Goal: Information Seeking & Learning: Learn about a topic

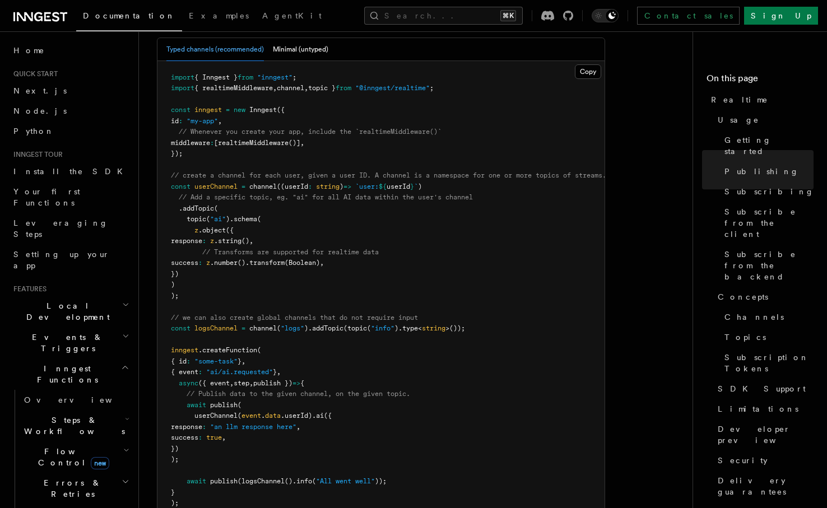
scroll to position [763, 0]
click at [174, 106] on span "const" at bounding box center [181, 110] width 20 height 8
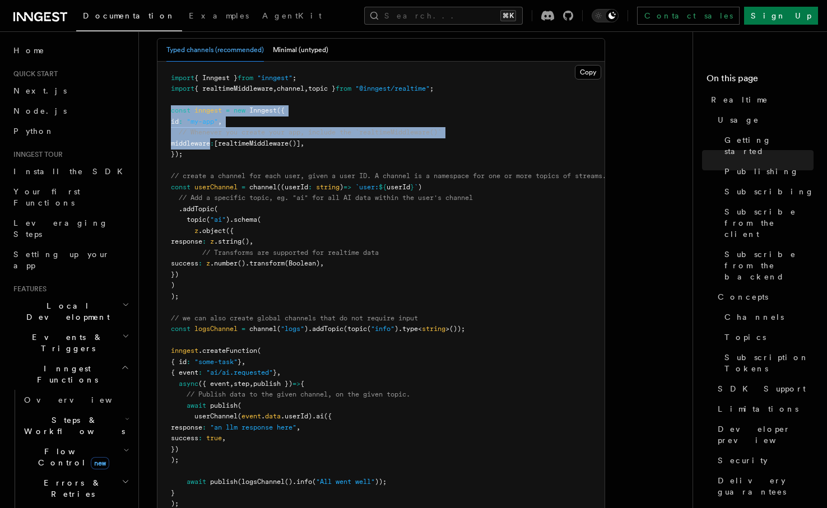
drag, startPoint x: 174, startPoint y: 80, endPoint x: 183, endPoint y: 114, distance: 34.9
click at [183, 114] on code "import { Inngest } from "inngest" ; import { realtimeMiddleware , channel , top…" at bounding box center [388, 291] width 435 height 434
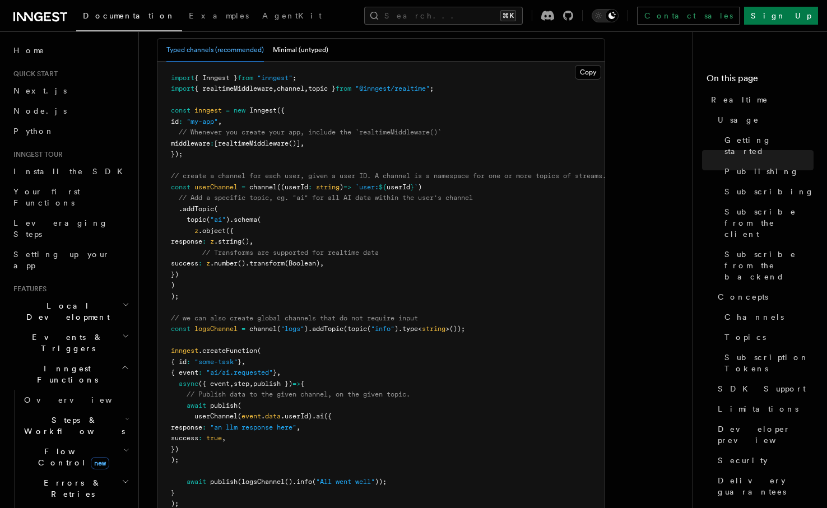
click at [183, 150] on span "});" at bounding box center [177, 154] width 12 height 8
click at [175, 183] on span "const" at bounding box center [181, 187] width 20 height 8
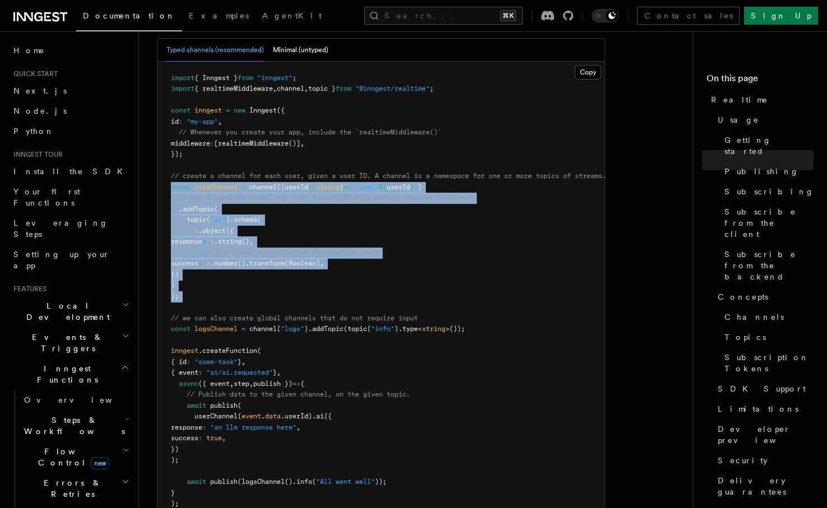
drag, startPoint x: 175, startPoint y: 152, endPoint x: 200, endPoint y: 265, distance: 115.8
click at [200, 265] on pre "import { Inngest } from "inngest" ; import { realtimeMiddleware , channel , top…" at bounding box center [380, 291] width 447 height 459
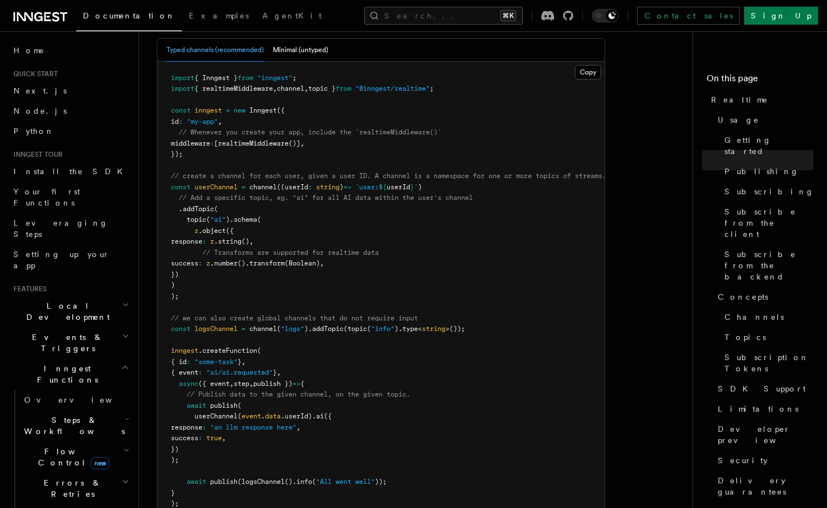
click at [200, 265] on pre "import { Inngest } from "inngest" ; import { realtimeMiddleware , channel , top…" at bounding box center [380, 291] width 447 height 459
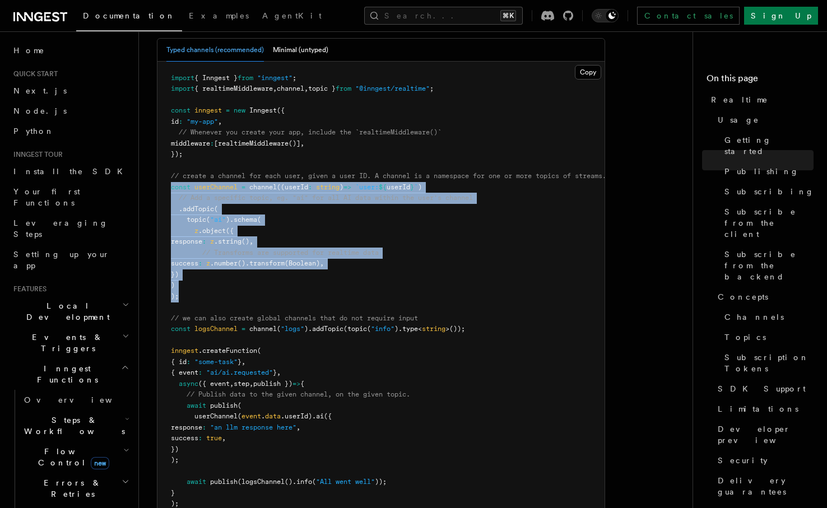
drag, startPoint x: 200, startPoint y: 265, endPoint x: 169, endPoint y: 152, distance: 116.9
click at [169, 152] on pre "import { Inngest } from "inngest" ; import { realtimeMiddleware , channel , top…" at bounding box center [380, 291] width 447 height 459
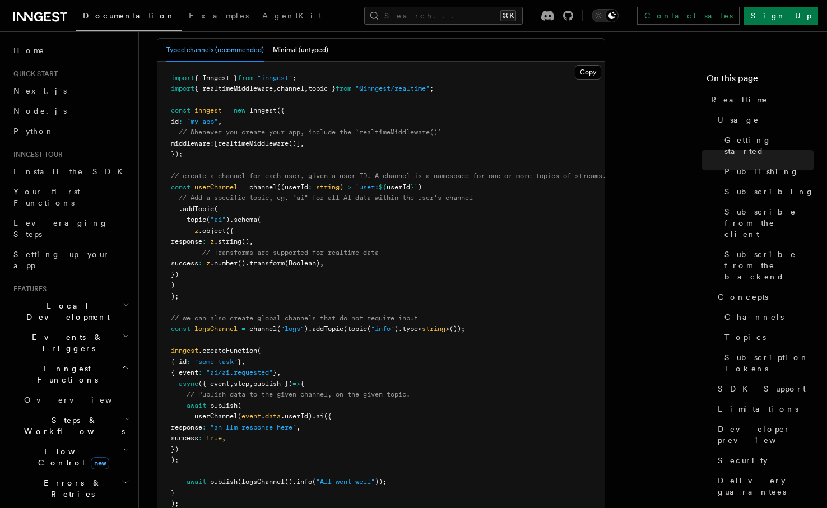
click at [169, 152] on pre "import { Inngest } from "inngest" ; import { realtimeMiddleware , channel , top…" at bounding box center [380, 291] width 447 height 459
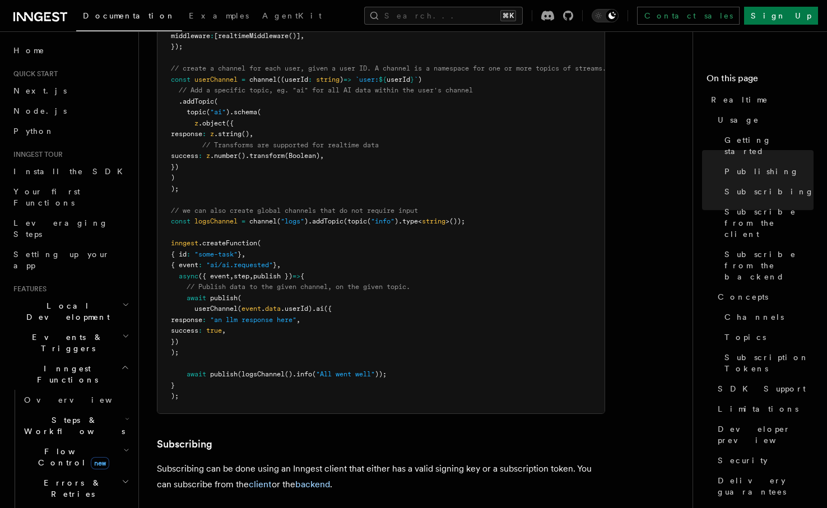
scroll to position [868, 0]
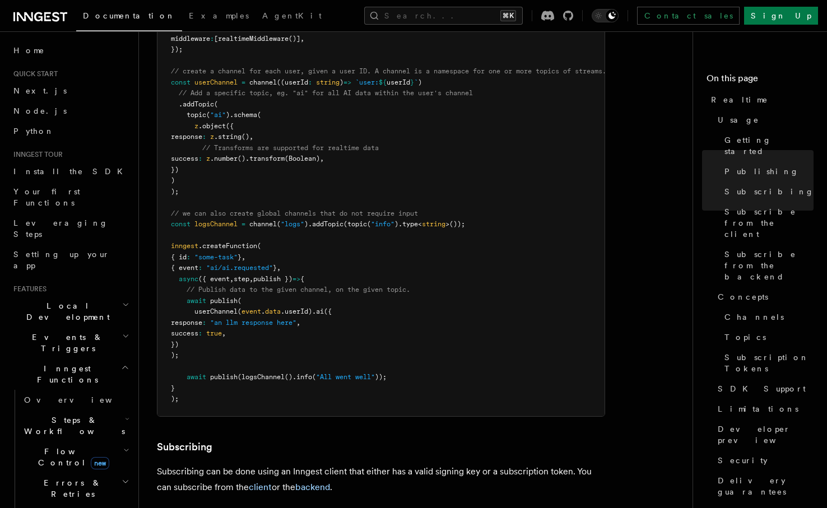
click at [192, 297] on span "await" at bounding box center [197, 301] width 20 height 8
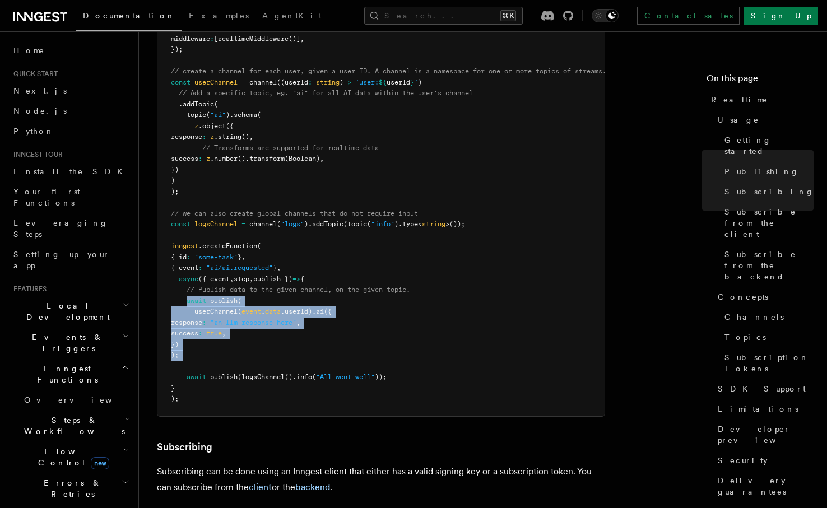
drag, startPoint x: 192, startPoint y: 269, endPoint x: 213, endPoint y: 328, distance: 62.7
click at [213, 328] on pre "import { Inngest } from "inngest" ; import { realtimeMiddleware , channel , top…" at bounding box center [380, 186] width 447 height 459
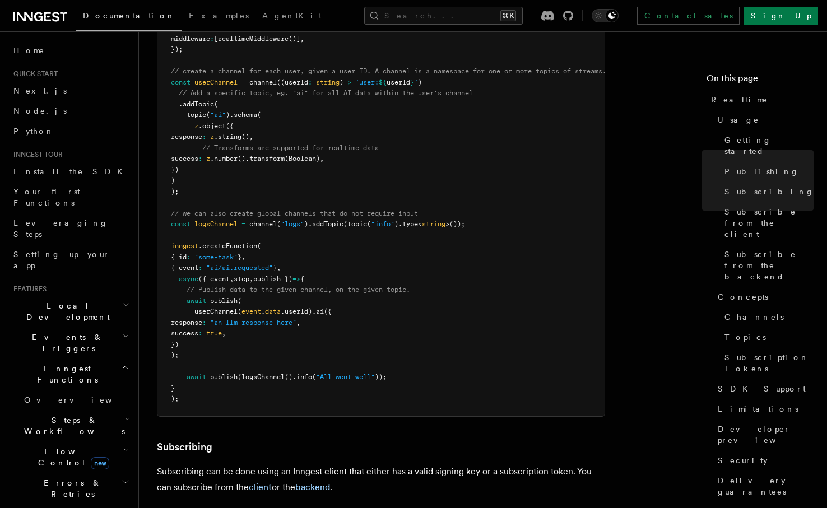
click at [213, 328] on pre "import { Inngest } from "inngest" ; import { realtimeMiddleware , channel , top…" at bounding box center [380, 186] width 447 height 459
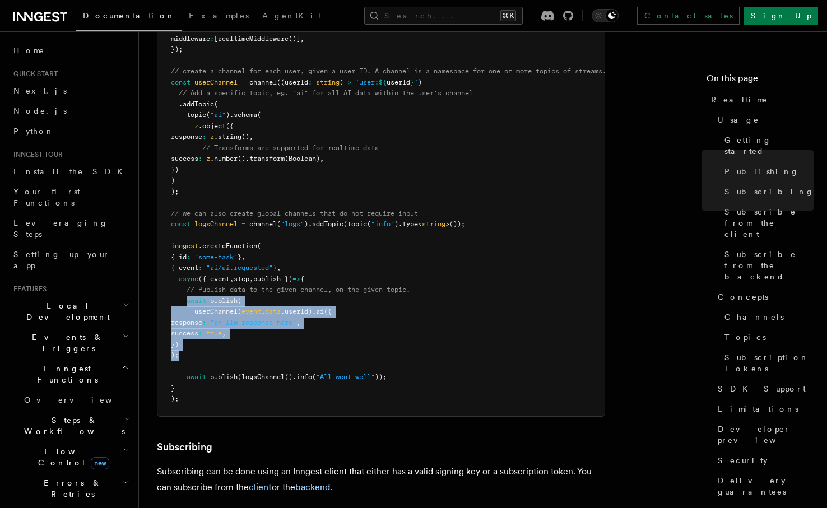
drag, startPoint x: 213, startPoint y: 328, endPoint x: 196, endPoint y: 270, distance: 60.3
click at [196, 270] on pre "import { Inngest } from "inngest" ; import { realtimeMiddleware , channel , top…" at bounding box center [380, 186] width 447 height 459
click at [196, 297] on span "await" at bounding box center [197, 301] width 20 height 8
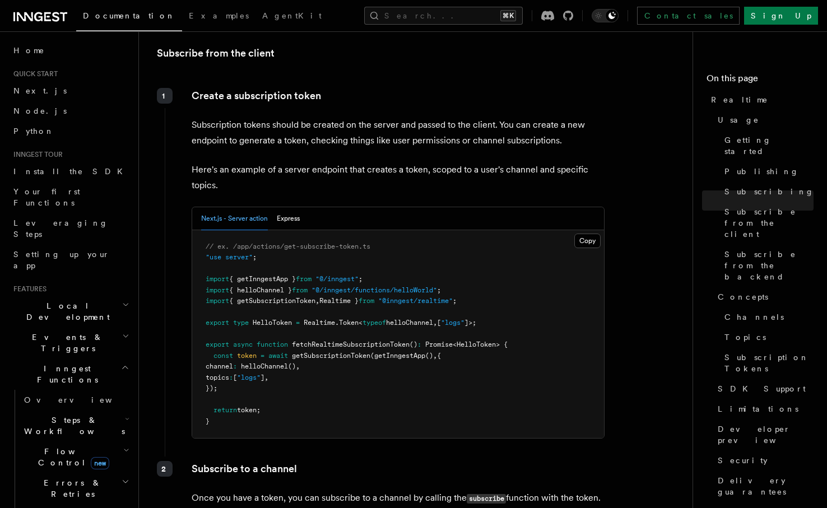
scroll to position [1348, 0]
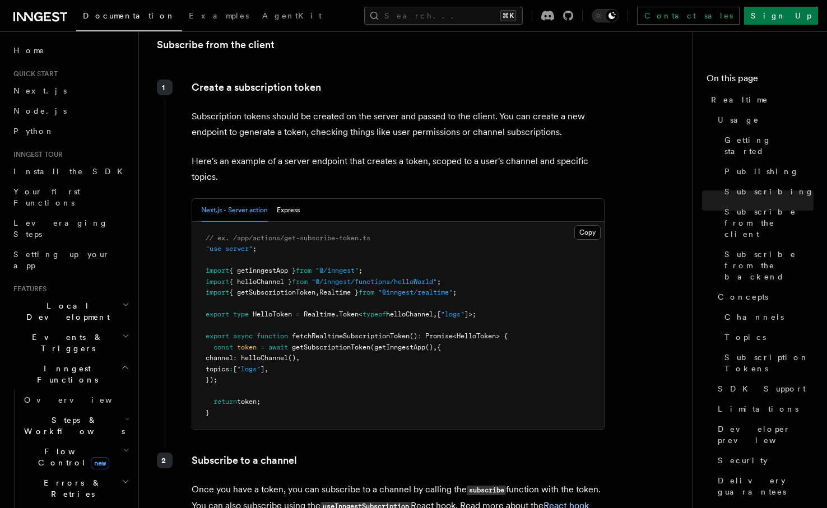
click at [269, 310] on span "HelloToken" at bounding box center [272, 314] width 39 height 8
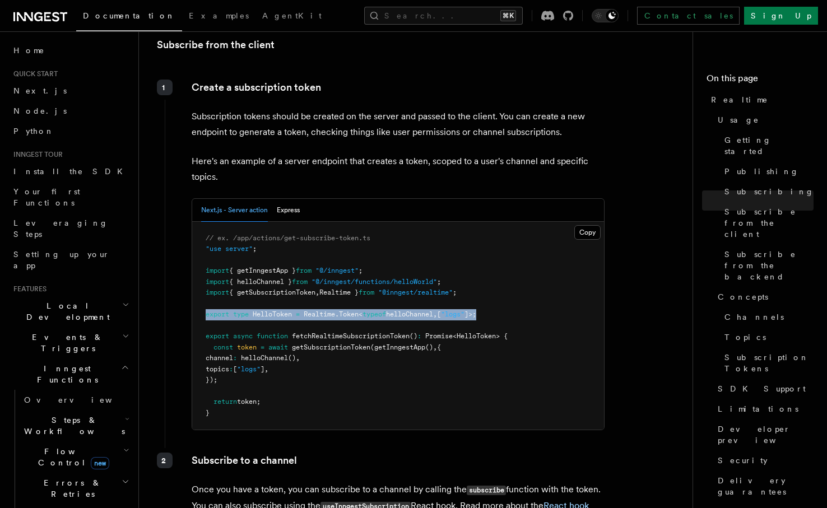
click at [269, 310] on span "HelloToken" at bounding box center [272, 314] width 39 height 8
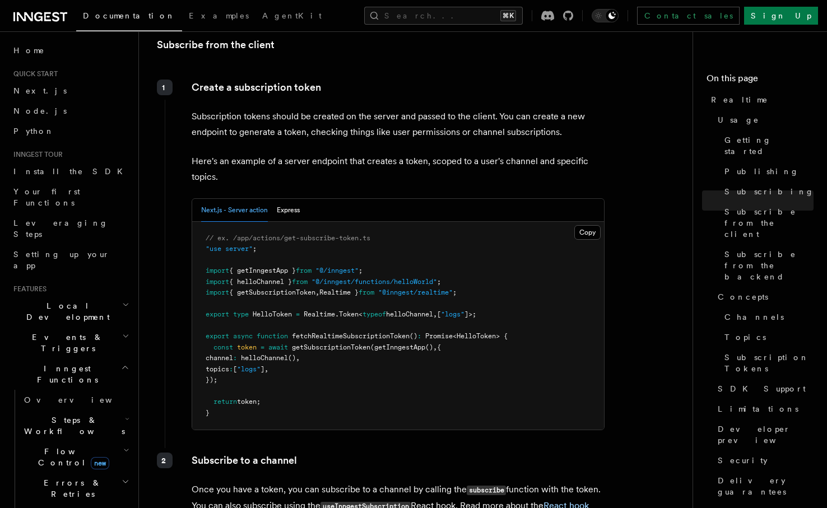
click at [211, 354] on span "channel" at bounding box center [219, 358] width 27 height 8
click at [208, 299] on pre "// ex. /app/actions/get-subscribe-token.ts "use server" ; import { getInngestAp…" at bounding box center [398, 326] width 412 height 208
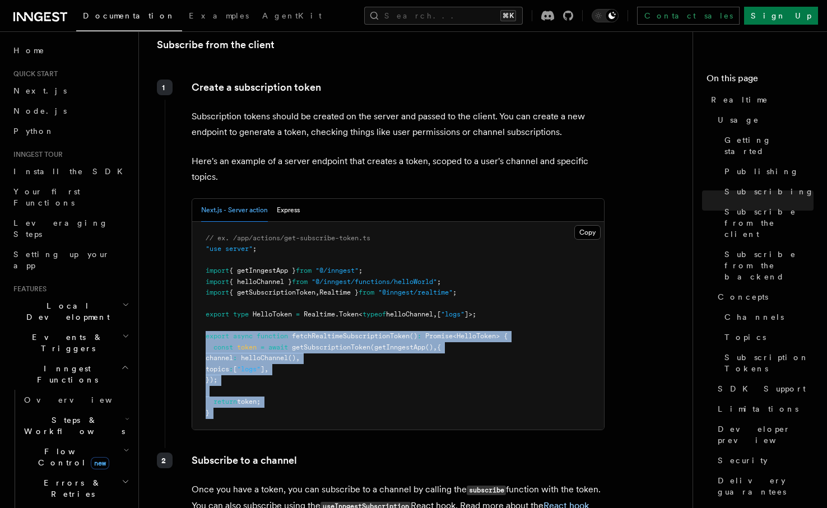
drag, startPoint x: 208, startPoint y: 299, endPoint x: 260, endPoint y: 384, distance: 99.3
click at [260, 384] on pre "// ex. /app/actions/get-subscribe-token.ts "use server" ; import { getInngestAp…" at bounding box center [398, 326] width 412 height 208
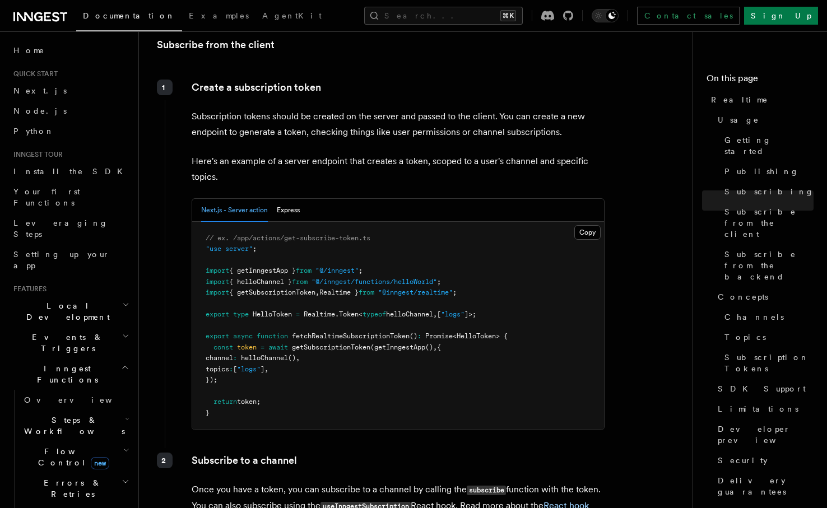
click at [260, 384] on pre "// ex. /app/actions/get-subscribe-token.ts "use server" ; import { getInngestAp…" at bounding box center [398, 326] width 412 height 208
click at [245, 350] on pre "// ex. /app/actions/get-subscribe-token.ts "use server" ; import { getInngestAp…" at bounding box center [398, 326] width 412 height 208
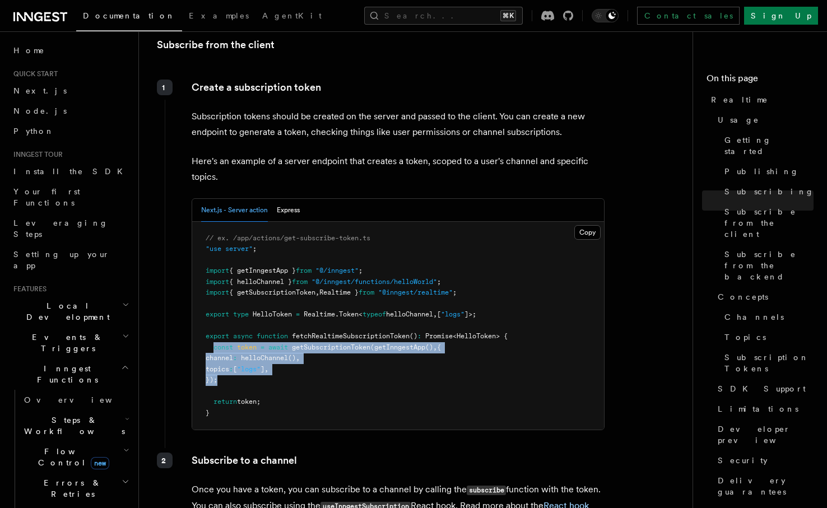
drag, startPoint x: 245, startPoint y: 350, endPoint x: 216, endPoint y: 317, distance: 44.1
click at [216, 317] on pre "// ex. /app/actions/get-subscribe-token.ts "use server" ; import { getInngestAp…" at bounding box center [398, 326] width 412 height 208
click at [216, 343] on span "const" at bounding box center [223, 347] width 20 height 8
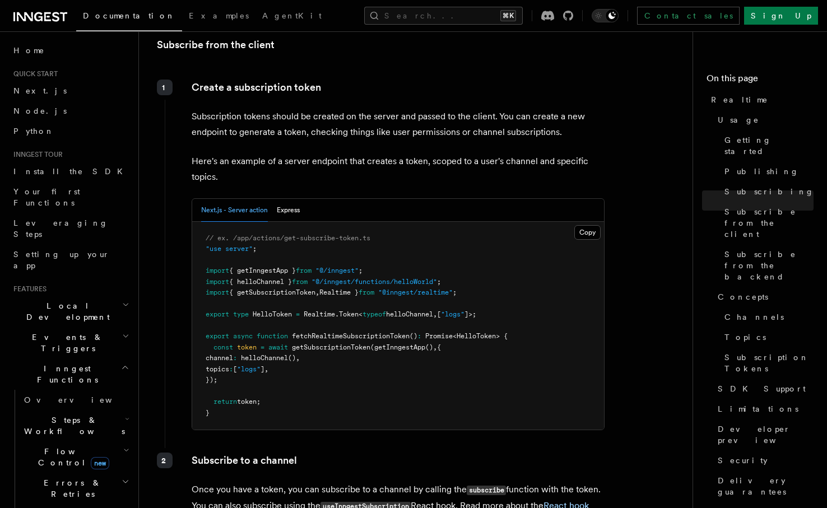
click at [205, 109] on p "Subscription tokens should be created on the server and passed to the client. Y…" at bounding box center [398, 124] width 413 height 31
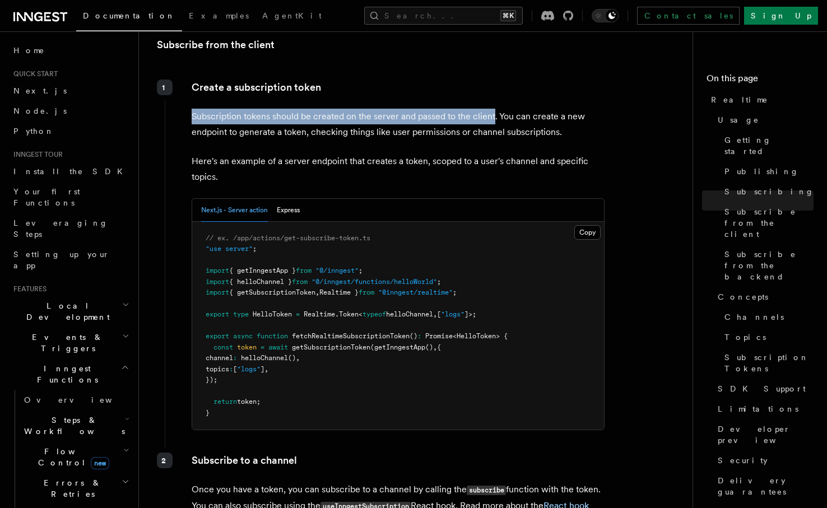
drag, startPoint x: 205, startPoint y: 86, endPoint x: 485, endPoint y: 85, distance: 279.5
click at [485, 109] on p "Subscription tokens should be created on the server and passed to the client. Y…" at bounding box center [398, 124] width 413 height 31
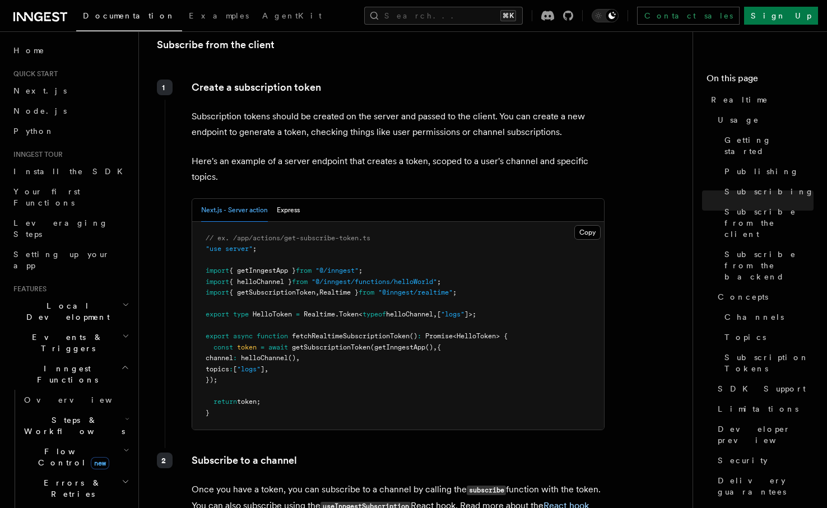
click at [501, 109] on p "Subscription tokens should be created on the server and passed to the client. Y…" at bounding box center [398, 124] width 413 height 31
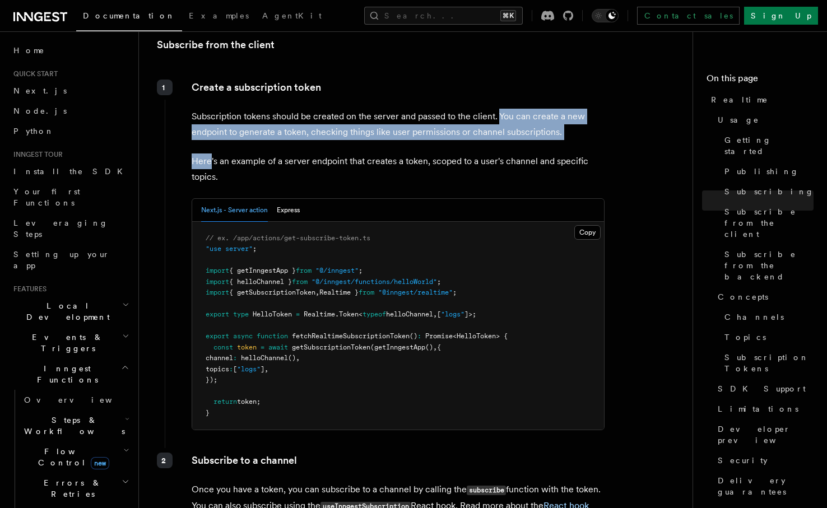
drag, startPoint x: 501, startPoint y: 84, endPoint x: 567, endPoint y: 117, distance: 73.7
click at [567, 117] on div "Create a subscription token Subscription tokens should be created on the server…" at bounding box center [385, 259] width 440 height 369
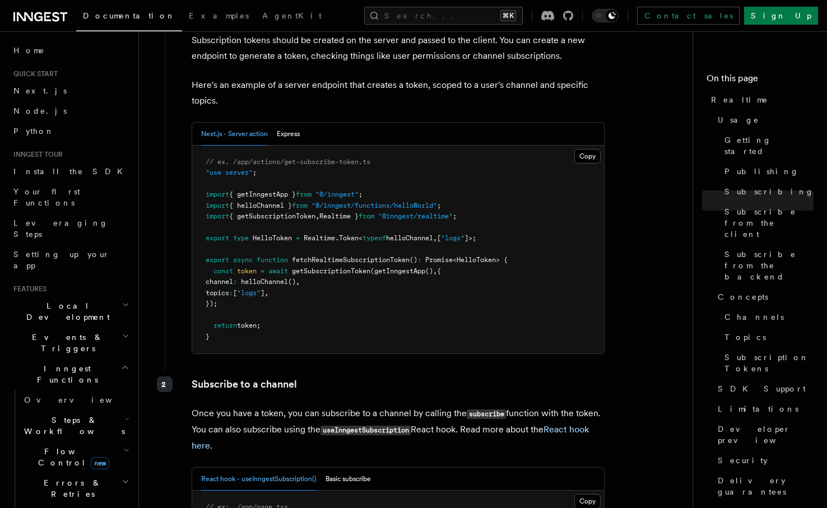
scroll to position [1428, 0]
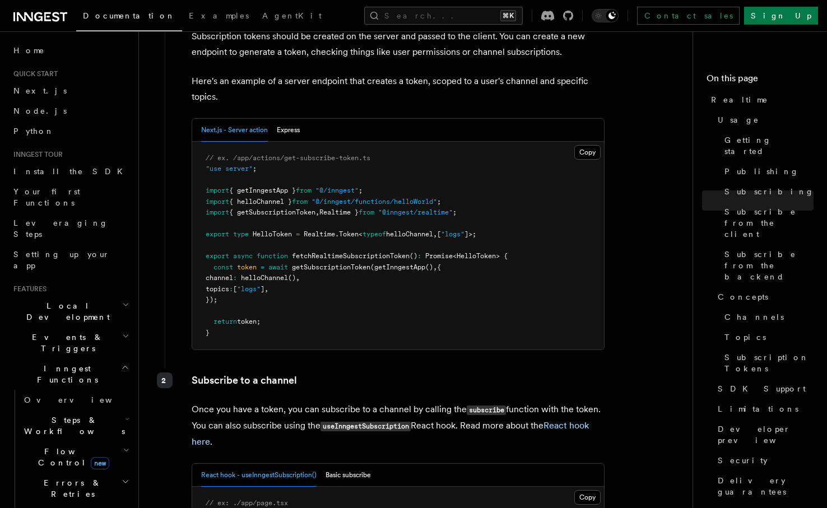
click at [213, 263] on span at bounding box center [210, 267] width 8 height 8
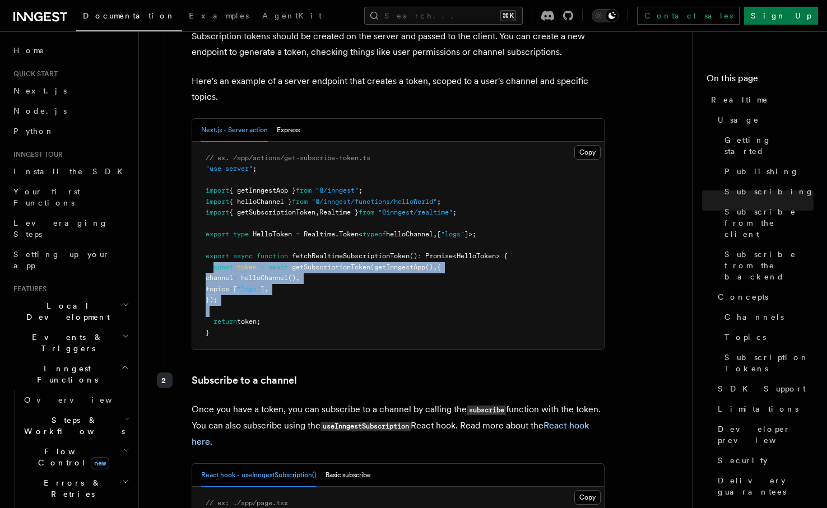
drag, startPoint x: 213, startPoint y: 236, endPoint x: 233, endPoint y: 282, distance: 49.9
click at [233, 282] on pre "// ex. /app/actions/get-subscribe-token.ts "use server" ; import { getInngestAp…" at bounding box center [398, 246] width 412 height 208
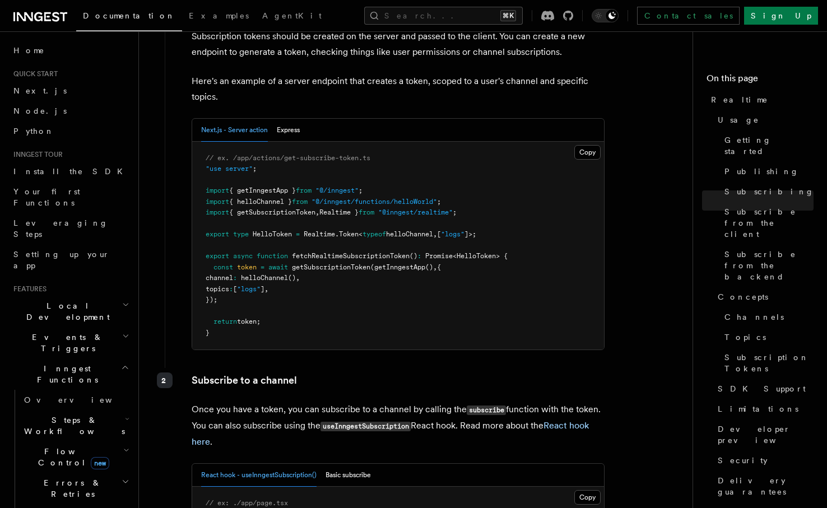
click at [233, 282] on pre "// ex. /app/actions/get-subscribe-token.ts "use server" ; import { getInngestAp…" at bounding box center [398, 246] width 412 height 208
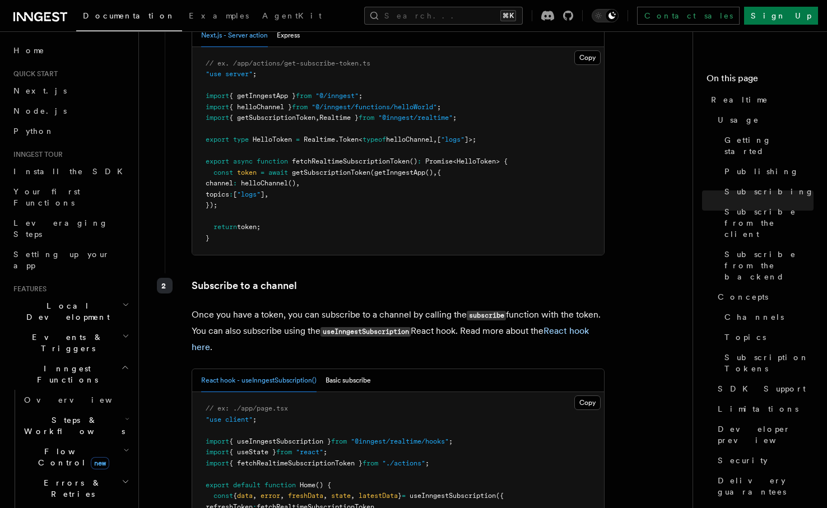
scroll to position [1779, 0]
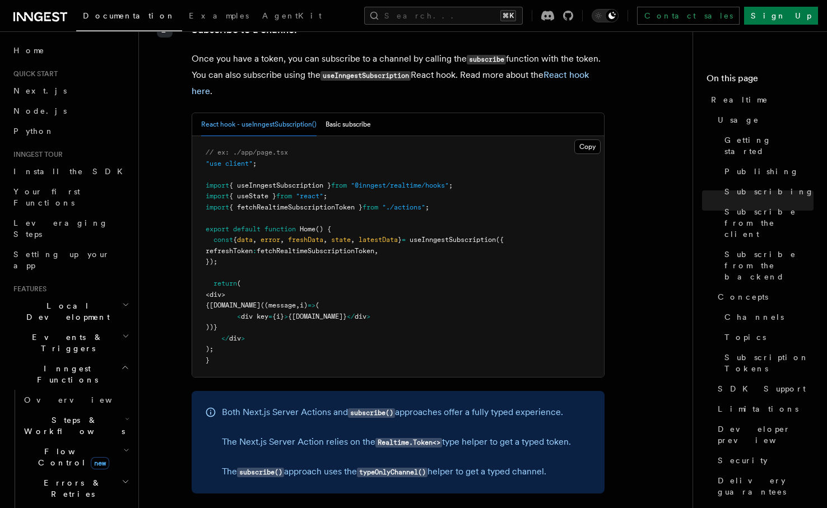
click at [221, 236] on span "const" at bounding box center [223, 240] width 20 height 8
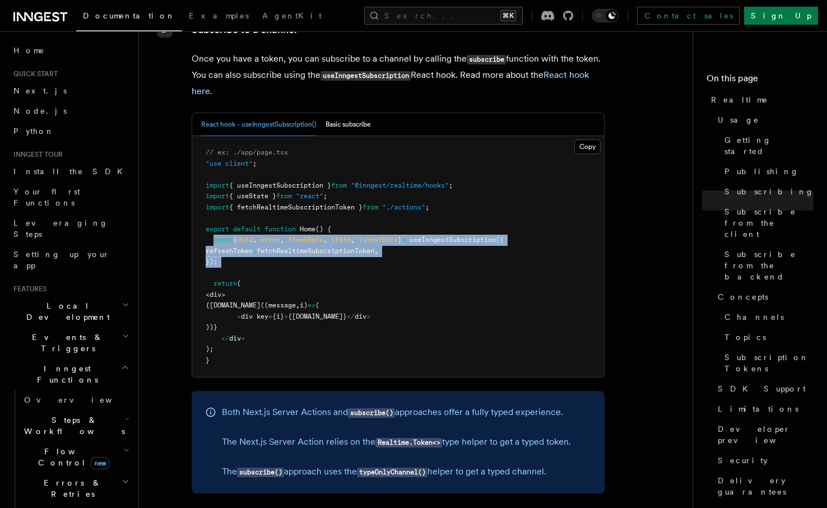
drag, startPoint x: 221, startPoint y: 208, endPoint x: 238, endPoint y: 232, distance: 29.7
click at [238, 232] on pre "// ex: ./app/page.tsx "use client" ; import { useInngestSubscription } from "@i…" at bounding box center [398, 256] width 412 height 241
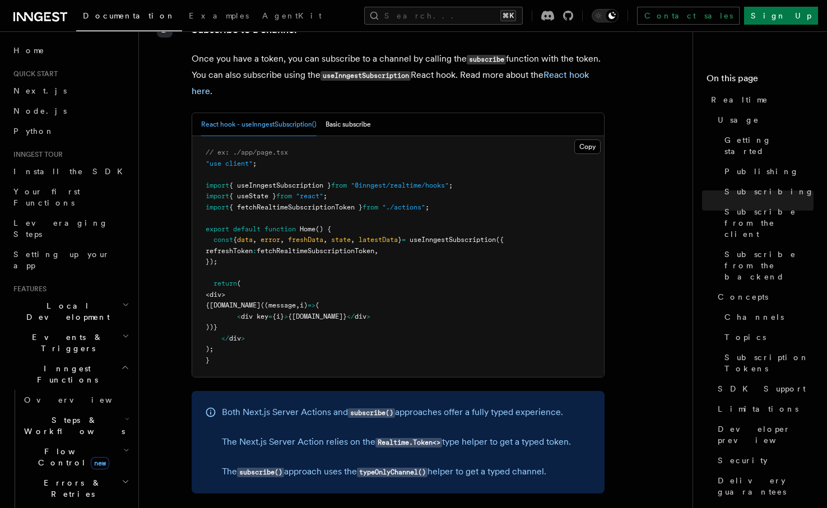
click at [238, 232] on pre "// ex: ./app/page.tsx "use client" ; import { useInngestSubscription } from "@i…" at bounding box center [398, 256] width 412 height 241
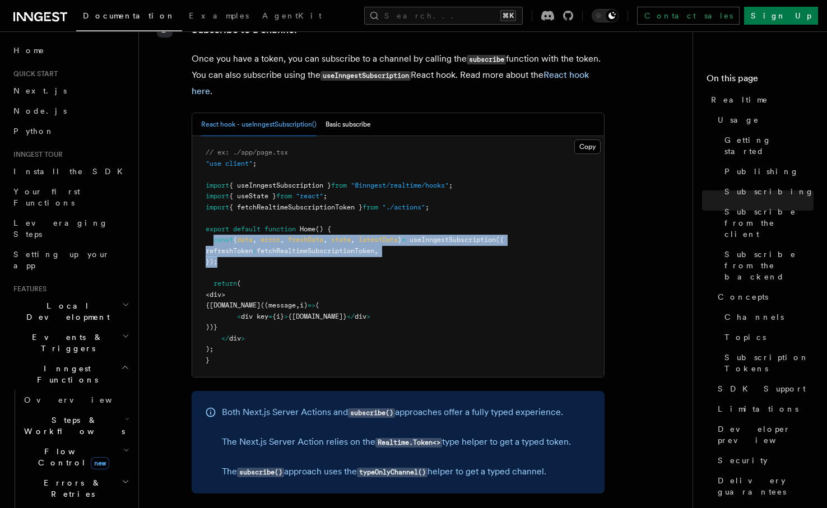
drag, startPoint x: 238, startPoint y: 232, endPoint x: 215, endPoint y: 211, distance: 31.3
click at [215, 211] on pre "// ex: ./app/page.tsx "use client" ; import { useInngestSubscription } from "@i…" at bounding box center [398, 256] width 412 height 241
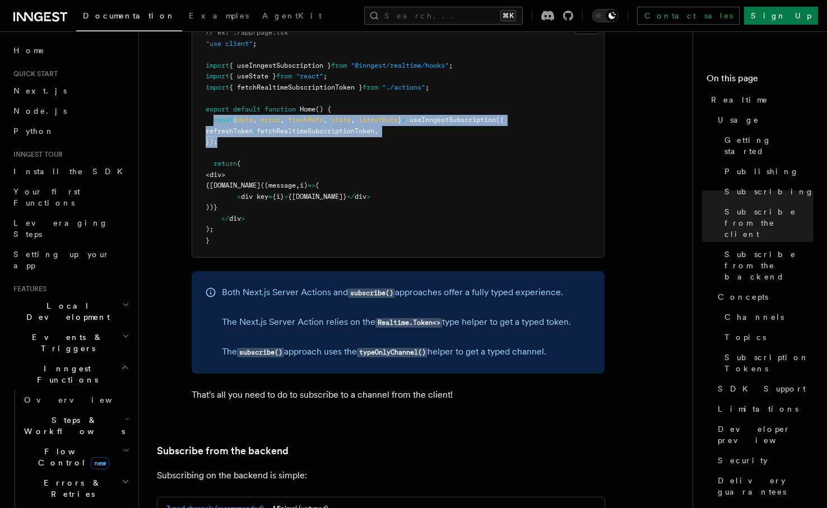
scroll to position [1910, 0]
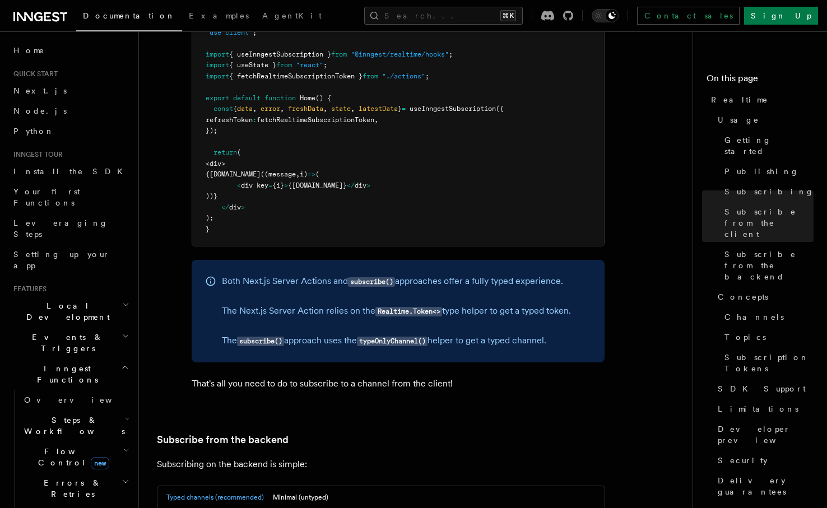
click at [215, 213] on pre "// ex: ./app/page.tsx "use client" ; import { useInngestSubscription } from "@i…" at bounding box center [398, 125] width 412 height 241
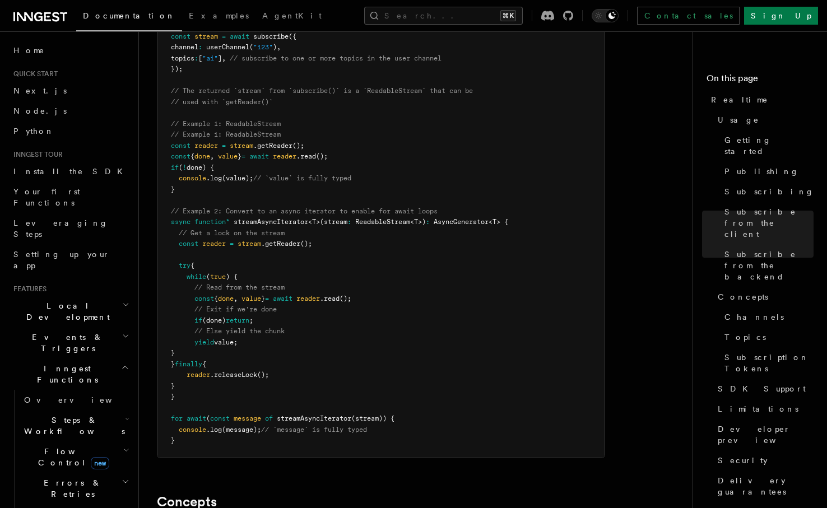
scroll to position [2435, 0]
click at [232, 205] on span "// Example 2: Convert to an async iterator to enable for await loops" at bounding box center [304, 209] width 267 height 8
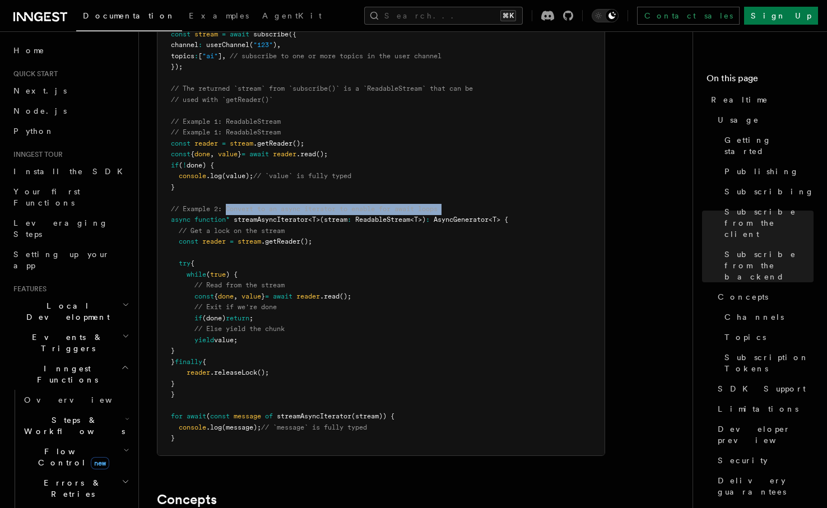
drag, startPoint x: 232, startPoint y: 182, endPoint x: 453, endPoint y: 180, distance: 220.2
click at [453, 181] on pre "import { subscribe } from "@inngest/realtime" ; import { userChannel } from "./…" at bounding box center [380, 220] width 447 height 471
click at [453, 180] on pre "import { subscribe } from "@inngest/realtime" ; import { userChannel } from "./…" at bounding box center [380, 220] width 447 height 471
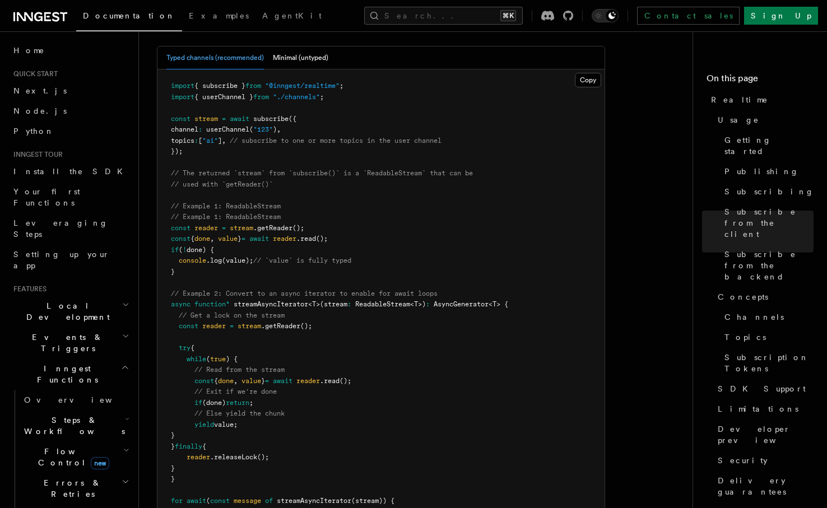
scroll to position [2351, 0]
click at [193, 127] on pre "import { subscribe } from "@inngest/realtime" ; import { userChannel } from "./…" at bounding box center [380, 303] width 447 height 471
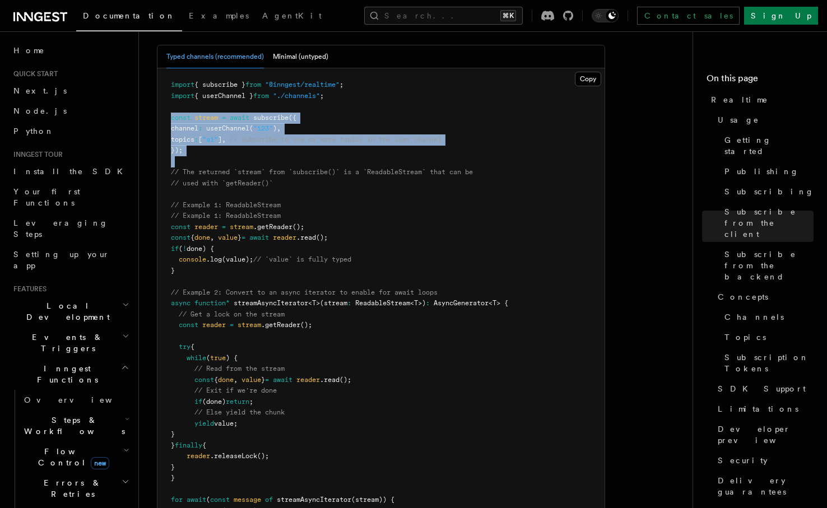
drag, startPoint x: 193, startPoint y: 127, endPoint x: 170, endPoint y: 85, distance: 47.9
click at [170, 85] on pre "import { subscribe } from "@inngest/realtime" ; import { userChannel } from "./…" at bounding box center [380, 303] width 447 height 471
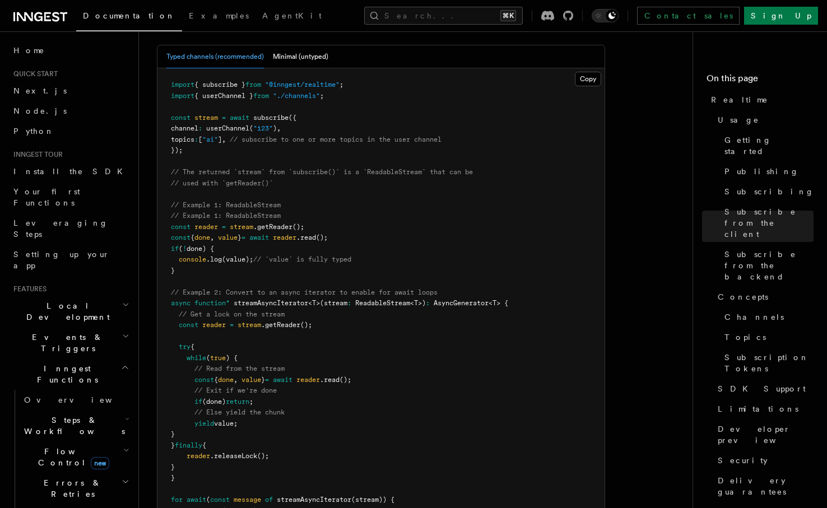
click at [170, 85] on pre "import { subscribe } from "@inngest/realtime" ; import { userChannel } from "./…" at bounding box center [380, 303] width 447 height 471
click at [167, 192] on pre "import { subscribe } from "@inngest/realtime" ; import { userChannel } from "./…" at bounding box center [380, 303] width 447 height 471
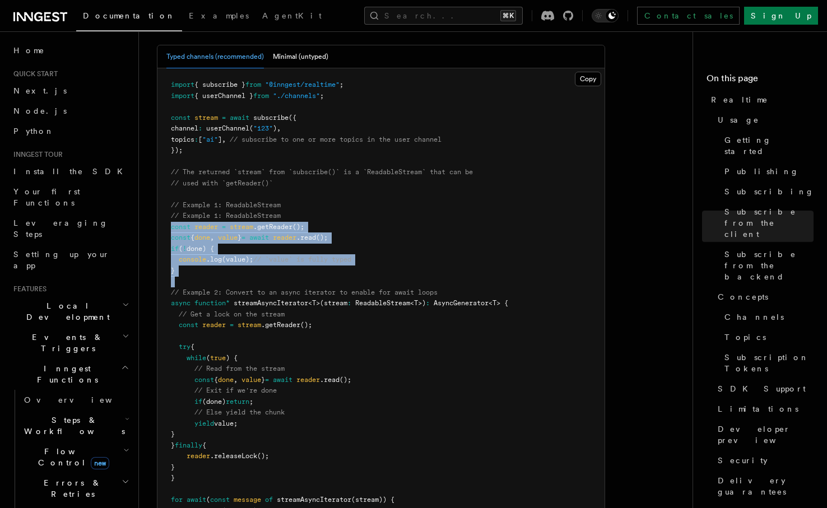
drag, startPoint x: 167, startPoint y: 192, endPoint x: 189, endPoint y: 246, distance: 58.9
click at [189, 246] on pre "import { subscribe } from "@inngest/realtime" ; import { userChannel } from "./…" at bounding box center [380, 303] width 447 height 471
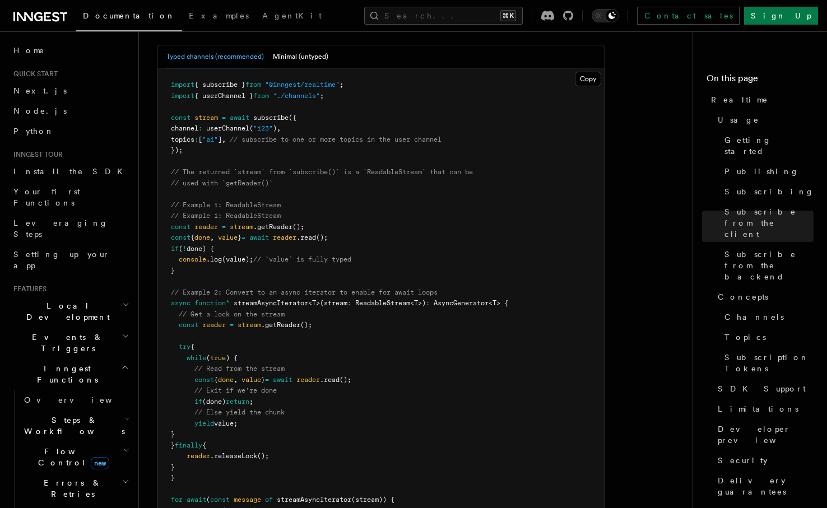
click at [189, 246] on pre "import { subscribe } from "@inngest/realtime" ; import { userChannel } from "./…" at bounding box center [380, 303] width 447 height 471
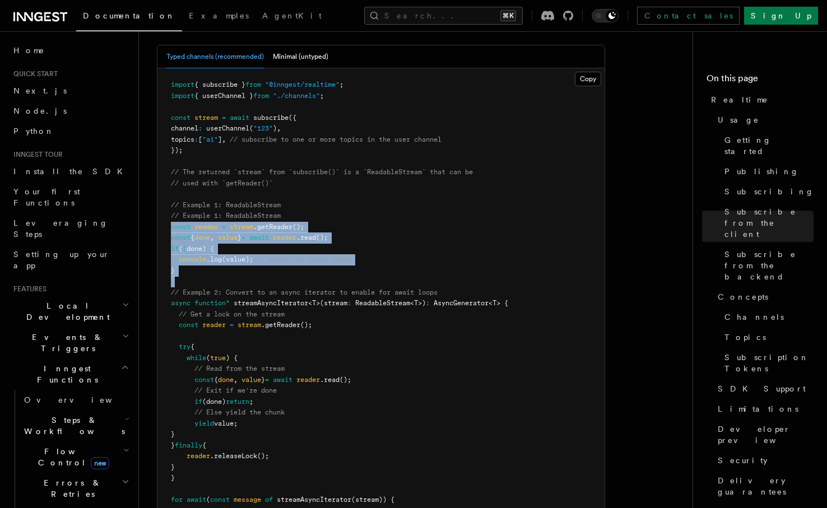
drag, startPoint x: 189, startPoint y: 246, endPoint x: 173, endPoint y: 197, distance: 52.1
click at [173, 197] on pre "import { subscribe } from "@inngest/realtime" ; import { userChannel } from "./…" at bounding box center [380, 303] width 447 height 471
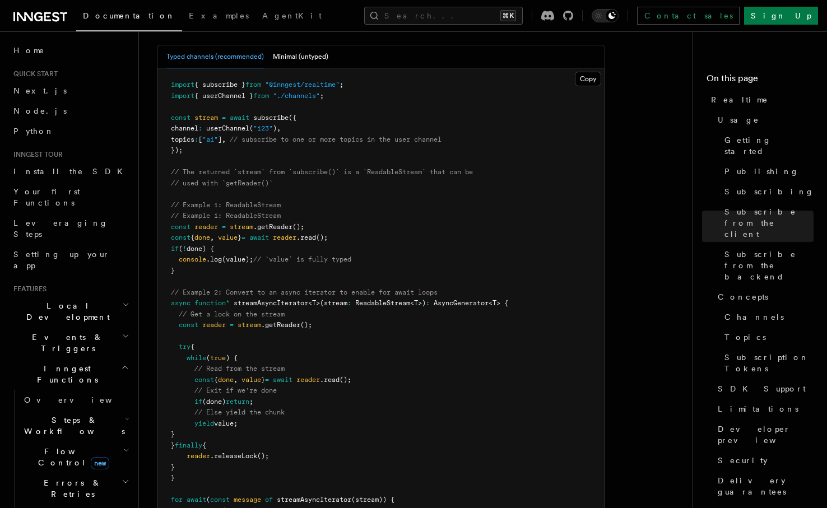
click at [173, 223] on span "const" at bounding box center [181, 227] width 20 height 8
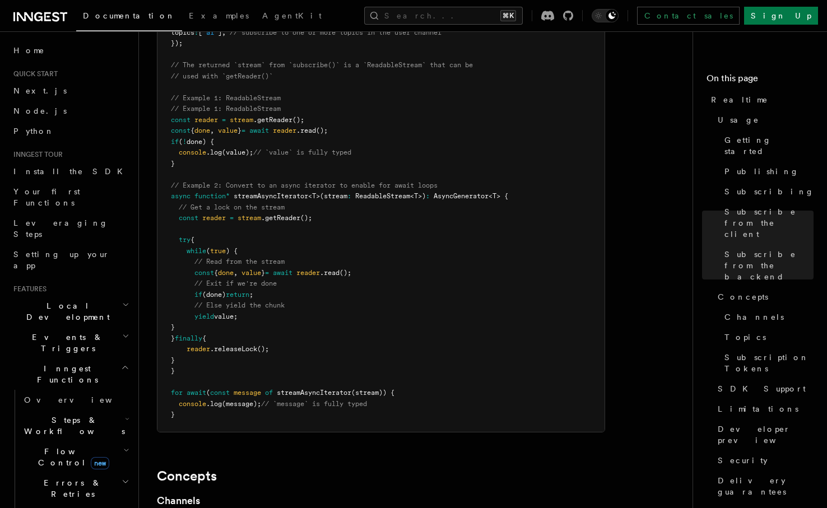
scroll to position [2458, 0]
click at [180, 236] on span "try" at bounding box center [185, 240] width 12 height 8
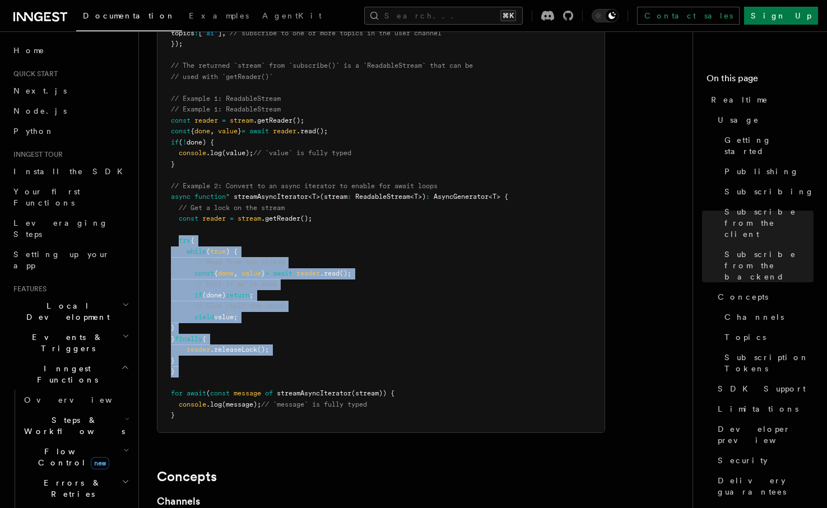
drag, startPoint x: 180, startPoint y: 211, endPoint x: 203, endPoint y: 346, distance: 136.3
click at [202, 346] on pre "import { subscribe } from "@inngest/realtime" ; import { userChannel } from "./…" at bounding box center [380, 197] width 447 height 471
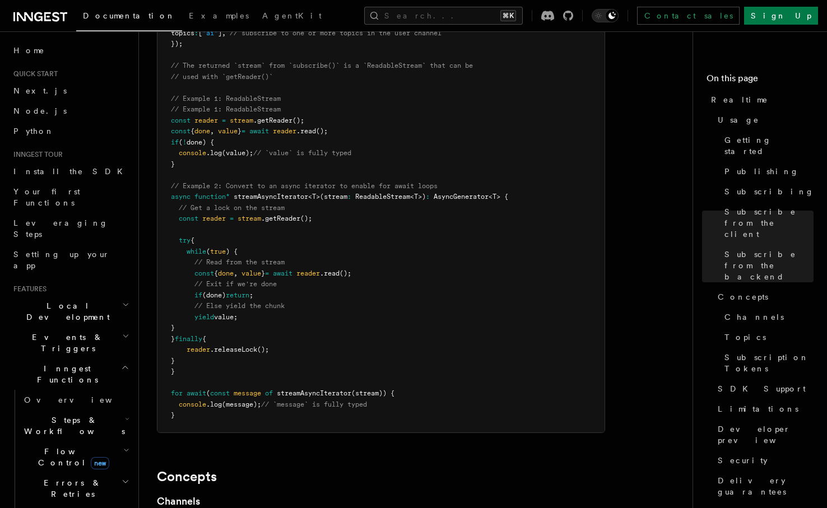
click at [203, 346] on pre "import { subscribe } from "@inngest/realtime" ; import { userChannel } from "./…" at bounding box center [380, 197] width 447 height 471
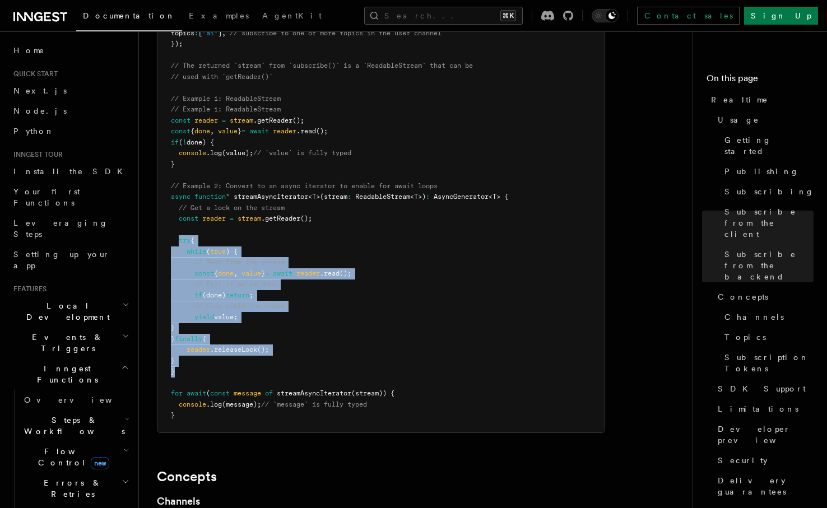
drag, startPoint x: 203, startPoint y: 346, endPoint x: 183, endPoint y: 210, distance: 137.1
click at [183, 210] on pre "import { subscribe } from "@inngest/realtime" ; import { userChannel } from "./…" at bounding box center [380, 197] width 447 height 471
click at [183, 236] on span "try" at bounding box center [185, 240] width 12 height 8
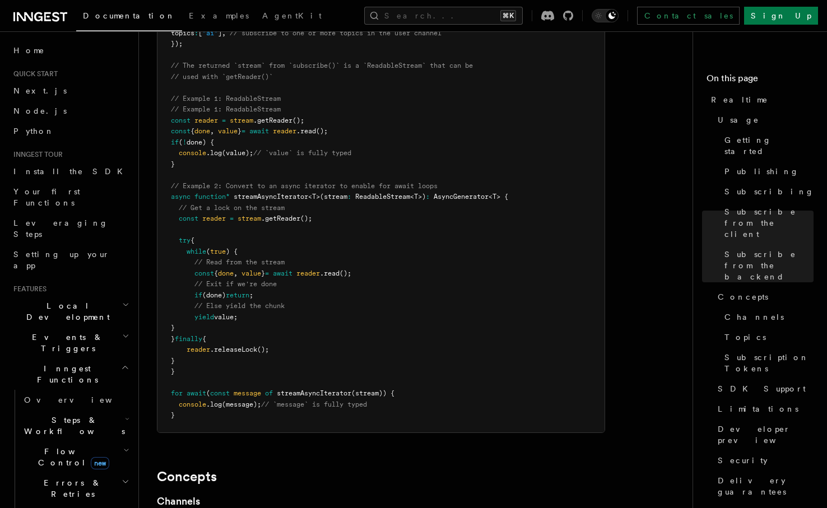
click at [176, 389] on span "for" at bounding box center [177, 393] width 12 height 8
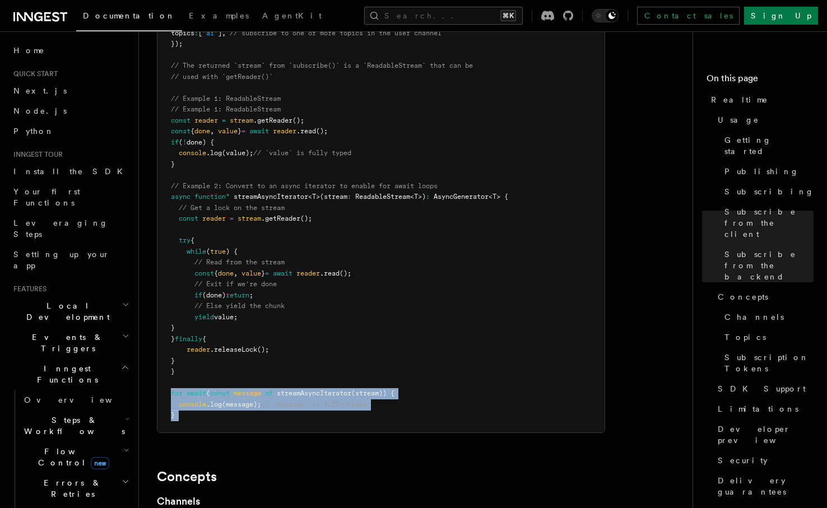
drag, startPoint x: 176, startPoint y: 362, endPoint x: 188, endPoint y: 388, distance: 28.6
click at [188, 388] on pre "import { subscribe } from "@inngest/realtime" ; import { userChannel } from "./…" at bounding box center [380, 197] width 447 height 471
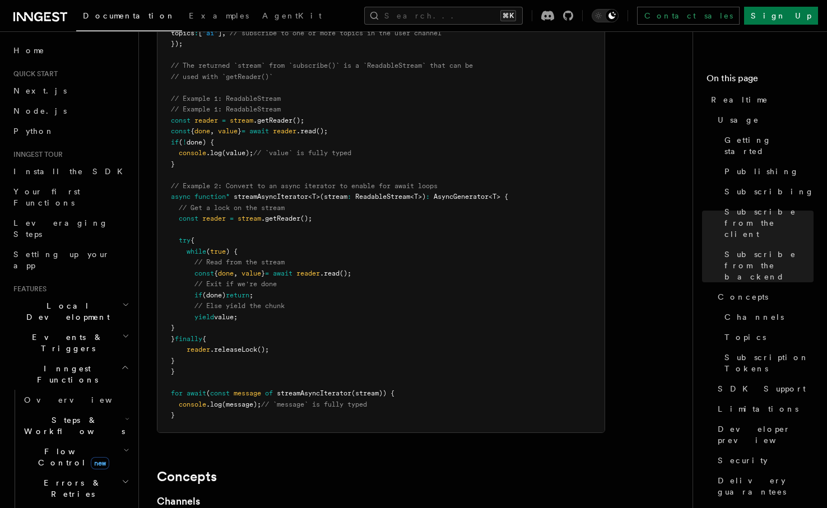
click at [188, 388] on pre "import { subscribe } from "@inngest/realtime" ; import { userChannel } from "./…" at bounding box center [380, 197] width 447 height 471
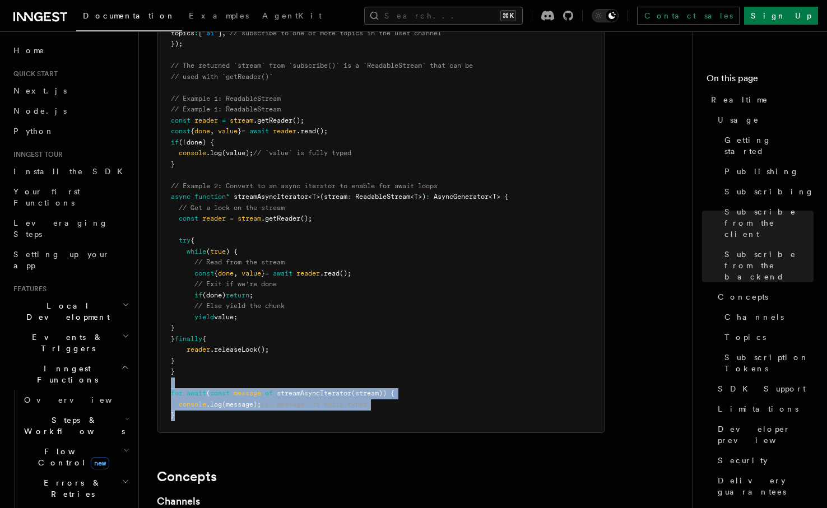
drag, startPoint x: 188, startPoint y: 388, endPoint x: 169, endPoint y: 356, distance: 37.4
click at [169, 355] on pre "import { subscribe } from "@inngest/realtime" ; import { userChannel } from "./…" at bounding box center [380, 197] width 447 height 471
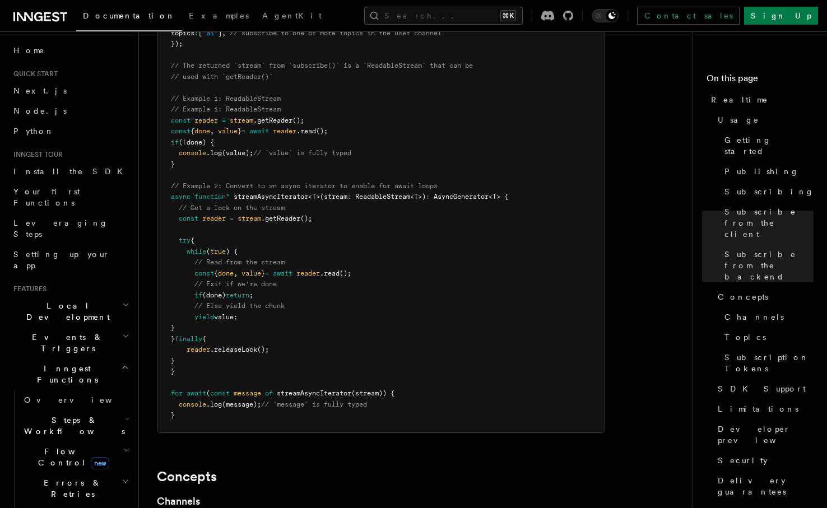
click at [169, 356] on pre "import { subscribe } from "@inngest/realtime" ; import { userChannel } from "./…" at bounding box center [380, 197] width 447 height 471
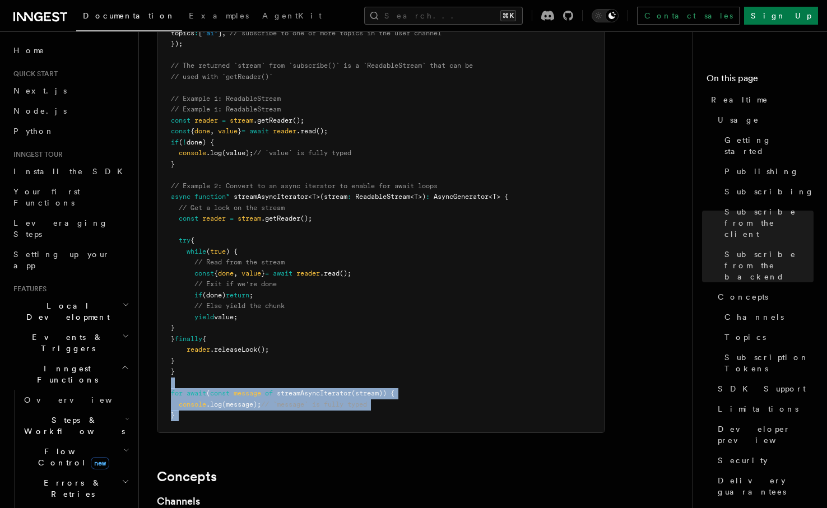
drag, startPoint x: 169, startPoint y: 356, endPoint x: 187, endPoint y: 390, distance: 39.1
click at [187, 390] on pre "import { subscribe } from "@inngest/realtime" ; import { userChannel } from "./…" at bounding box center [380, 197] width 447 height 471
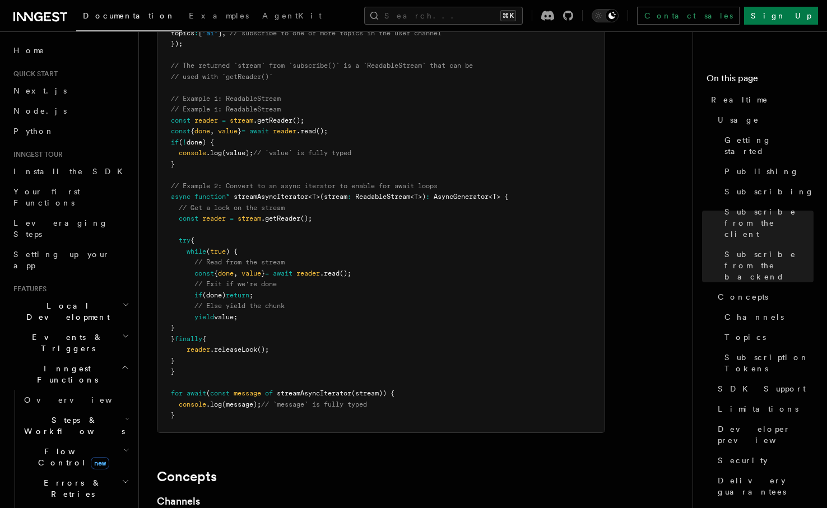
click at [187, 390] on pre "import { subscribe } from "@inngest/realtime" ; import { userChannel } from "./…" at bounding box center [380, 197] width 447 height 471
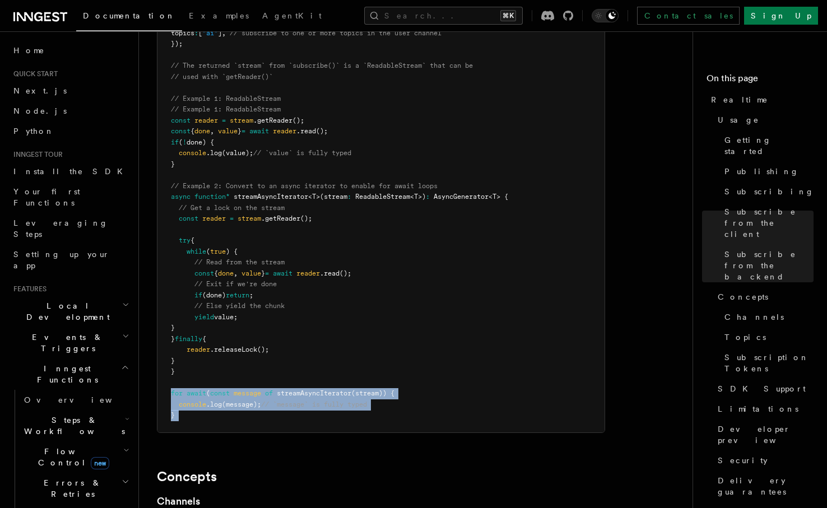
drag, startPoint x: 187, startPoint y: 390, endPoint x: 173, endPoint y: 361, distance: 32.8
click at [173, 361] on pre "import { subscribe } from "@inngest/realtime" ; import { userChannel } from "./…" at bounding box center [380, 197] width 447 height 471
click at [173, 389] on span "for" at bounding box center [177, 393] width 12 height 8
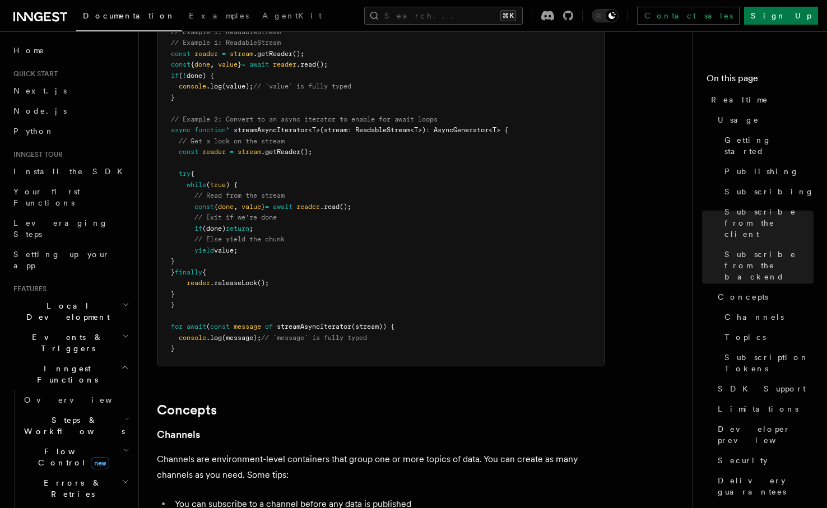
scroll to position [2742, 0]
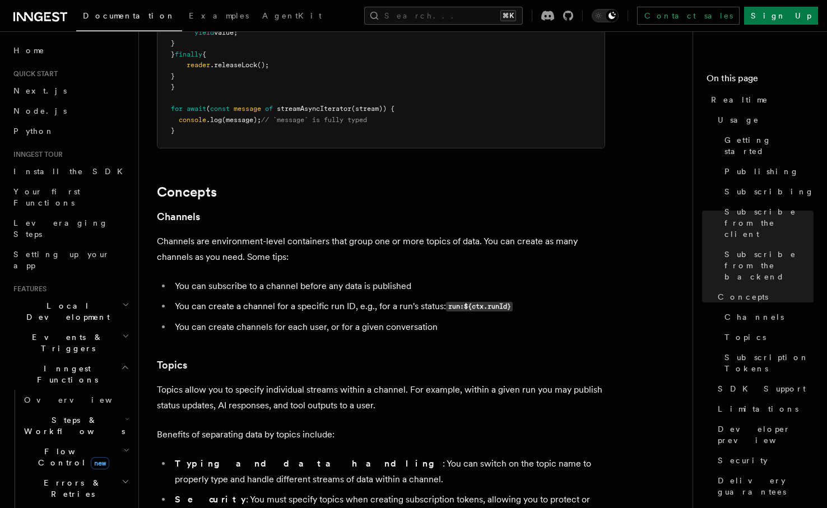
click at [173, 234] on p "Channels are environment-level containers that group one or more topics of data…" at bounding box center [381, 249] width 448 height 31
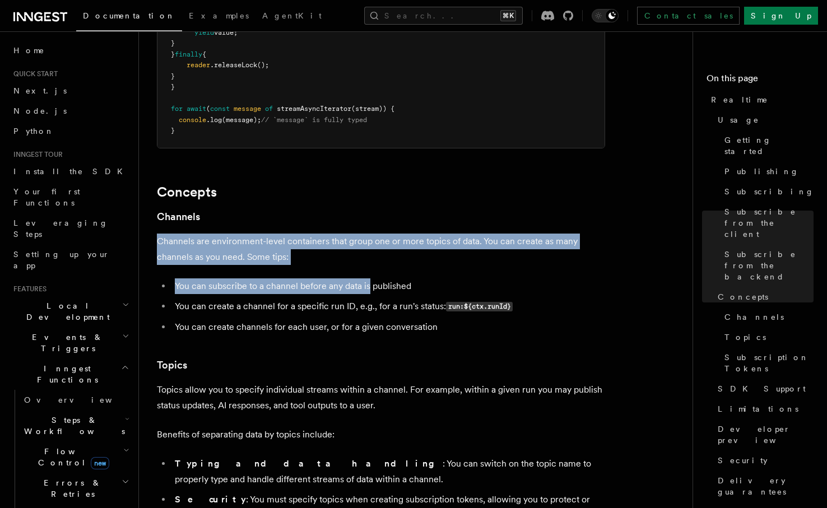
drag, startPoint x: 173, startPoint y: 211, endPoint x: 367, endPoint y: 249, distance: 197.5
click at [367, 278] on li "You can subscribe to a channel before any data is published" at bounding box center [388, 286] width 434 height 16
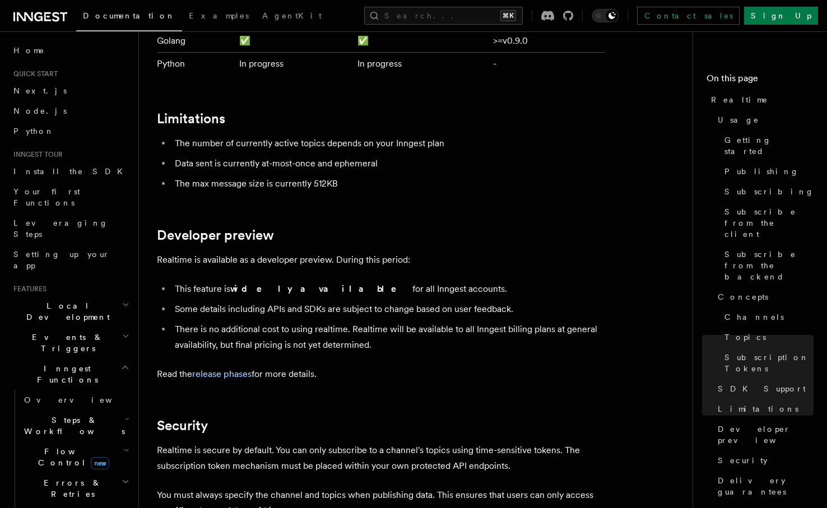
scroll to position [3465, 0]
click at [190, 136] on li "The number of currently active topics depends on your Inngest plan" at bounding box center [388, 144] width 434 height 16
click at [211, 136] on li "The number of currently active topics depends on your Inngest plan" at bounding box center [388, 144] width 434 height 16
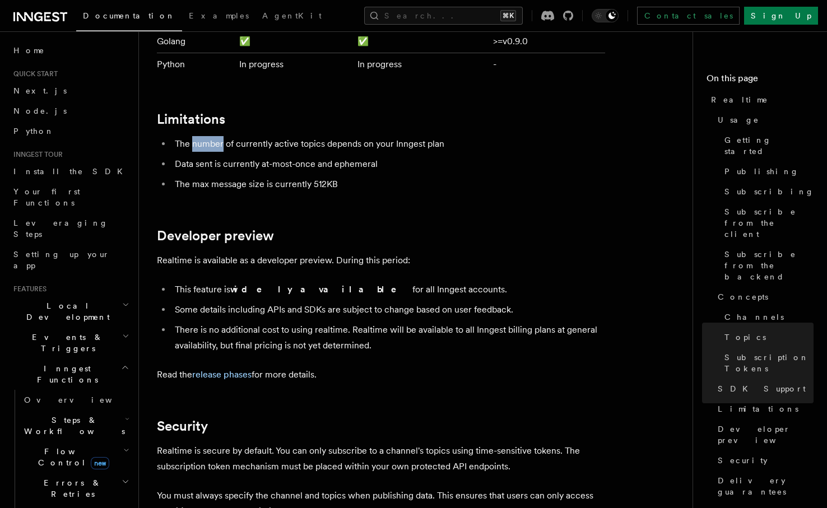
click at [211, 136] on li "The number of currently active topics depends on your Inngest plan" at bounding box center [388, 144] width 434 height 16
click at [211, 156] on li "Data sent is currently at-most-once and ephemeral" at bounding box center [388, 164] width 434 height 16
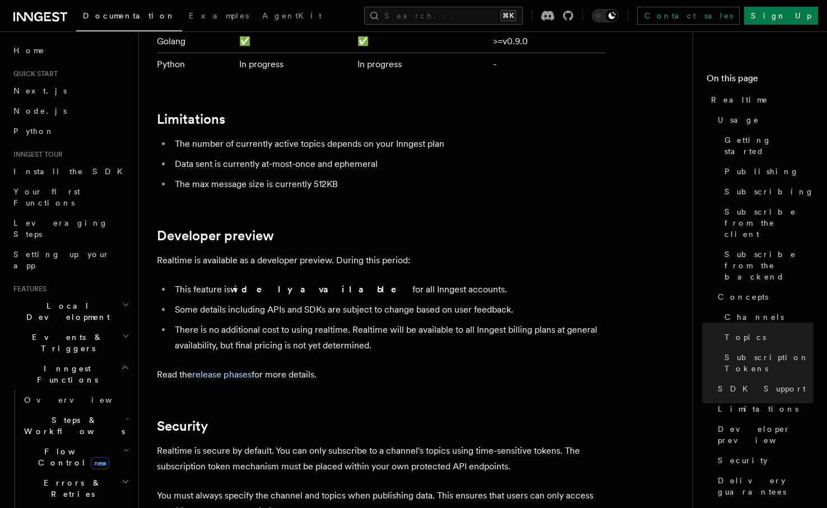
click at [225, 156] on li "Data sent is currently at-most-once and ephemeral" at bounding box center [388, 164] width 434 height 16
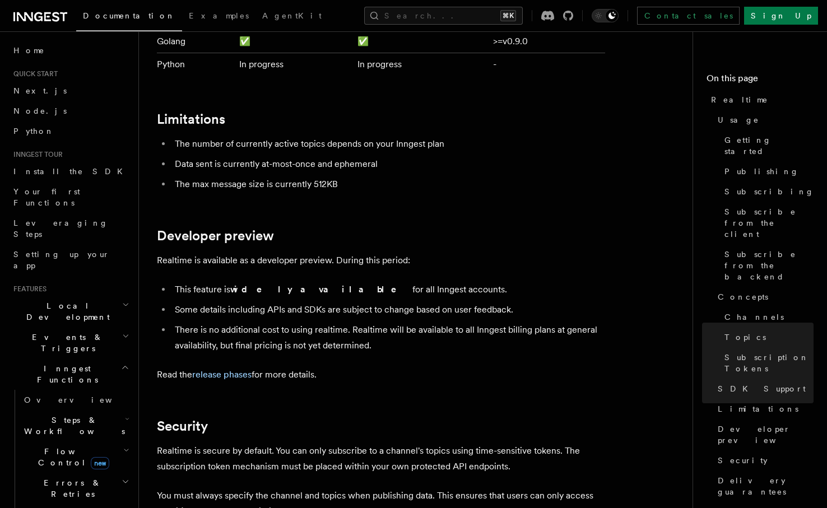
click at [225, 156] on li "Data sent is currently at-most-once and ephemeral" at bounding box center [388, 164] width 434 height 16
click at [237, 156] on li "Data sent is currently at-most-once and ephemeral" at bounding box center [388, 164] width 434 height 16
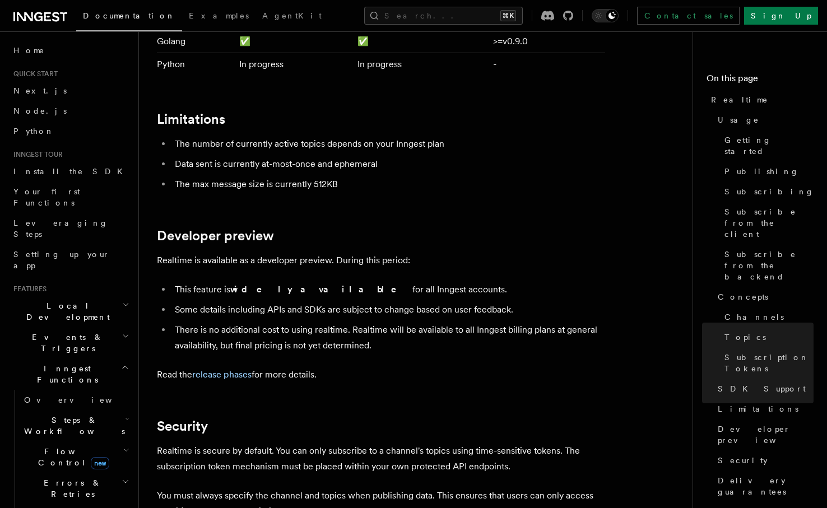
click at [237, 156] on li "Data sent is currently at-most-once and ephemeral" at bounding box center [388, 164] width 434 height 16
click at [237, 176] on li "The max message size is currently 512KB" at bounding box center [388, 184] width 434 height 16
click at [248, 282] on ul "This feature is widely available for all Inngest accounts. Some details includi…" at bounding box center [381, 318] width 448 height 72
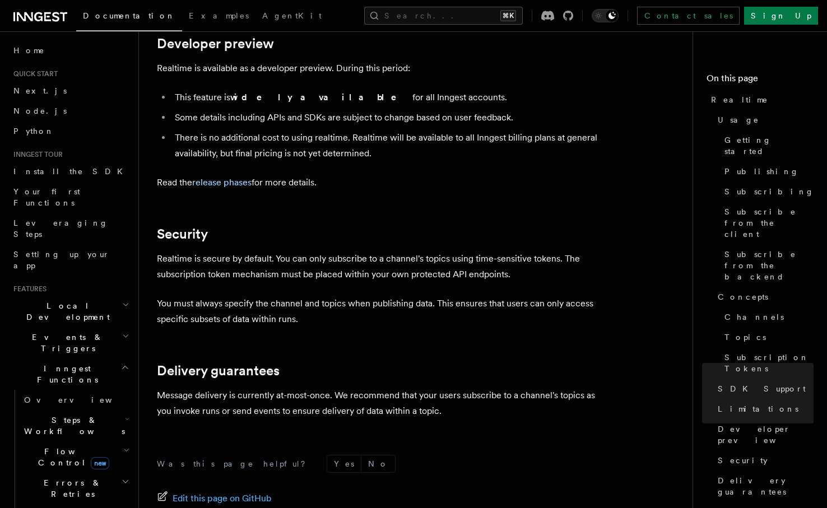
scroll to position [188, 0]
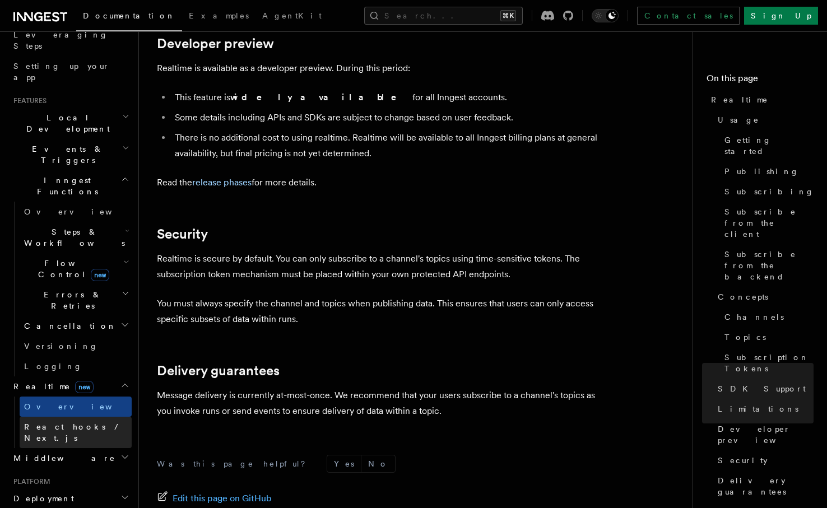
click at [71, 422] on span "React hooks / Next.js" at bounding box center [73, 432] width 99 height 20
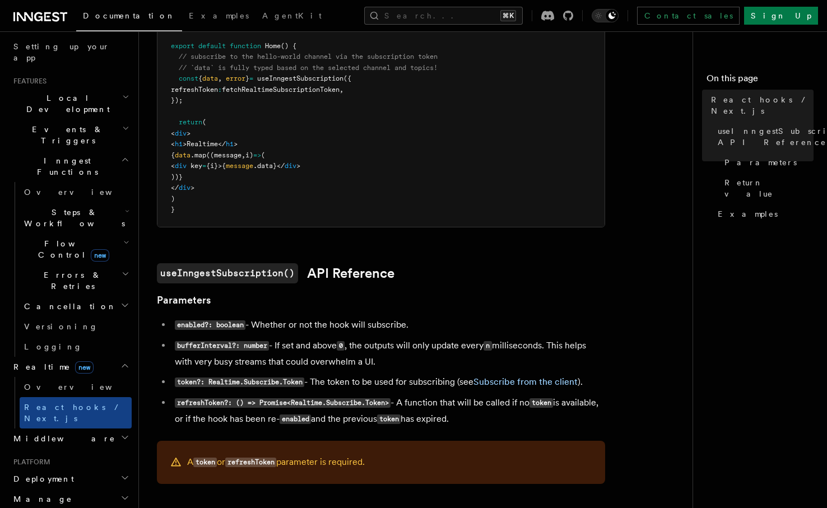
scroll to position [213, 0]
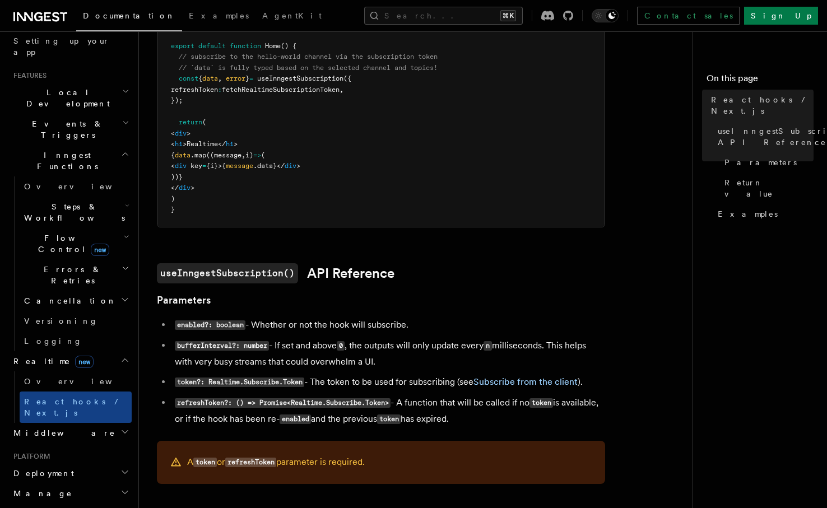
click at [63, 423] on h2 "Middleware" at bounding box center [70, 433] width 123 height 20
click at [67, 423] on h2 "Middleware" at bounding box center [70, 433] width 123 height 20
click at [73, 371] on link "Overview" at bounding box center [76, 381] width 112 height 20
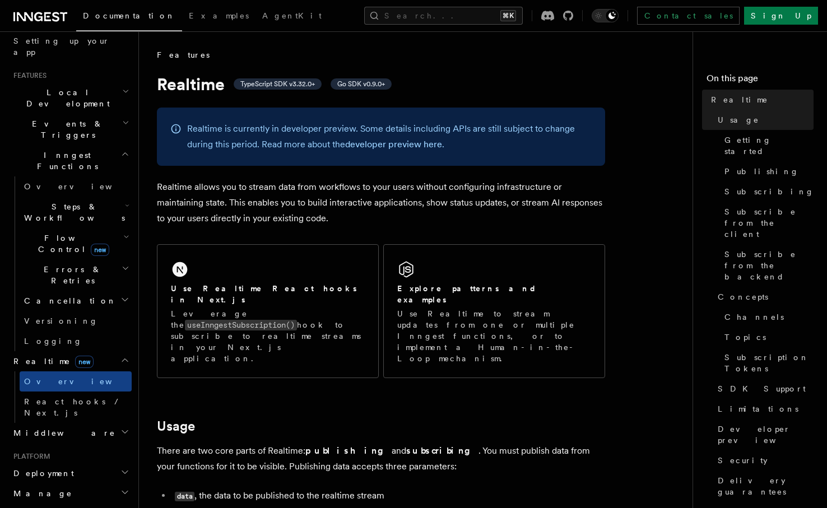
click at [263, 211] on p "Realtime allows you to stream data from workflows to your users without configu…" at bounding box center [381, 202] width 448 height 47
